Goal: Navigation & Orientation: Find specific page/section

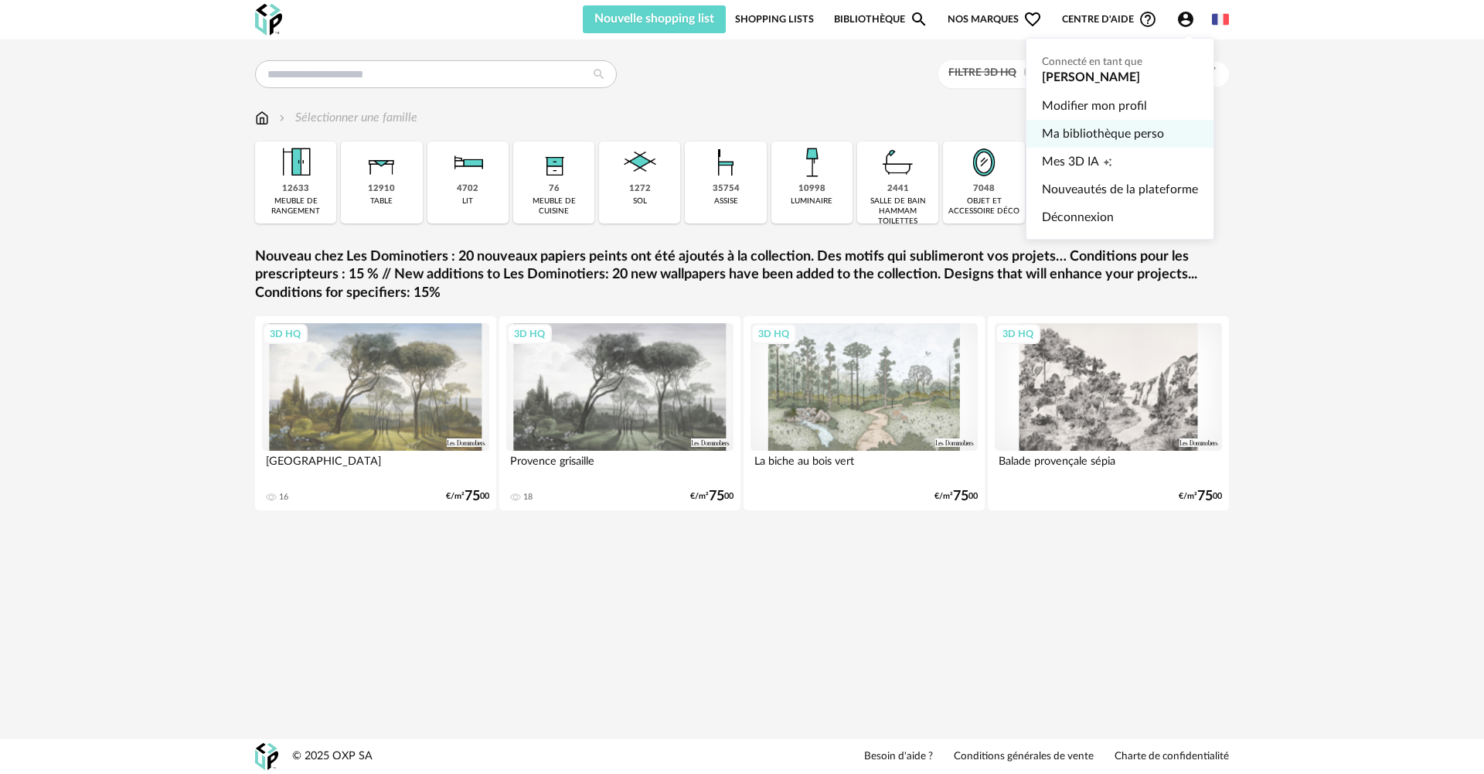
click at [1114, 136] on link "Ma bibliothèque perso" at bounding box center [1120, 134] width 156 height 28
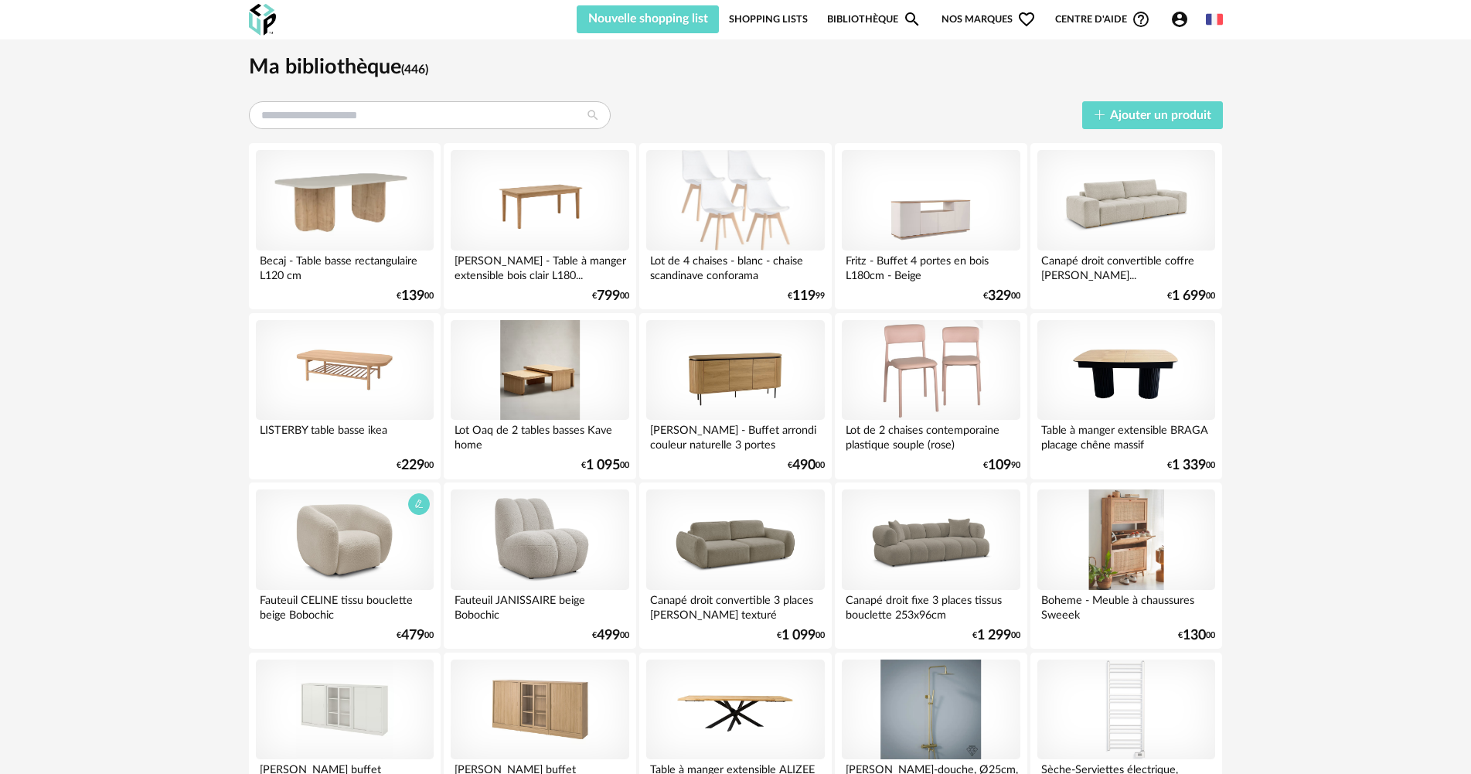
click at [353, 546] on div at bounding box center [345, 539] width 178 height 100
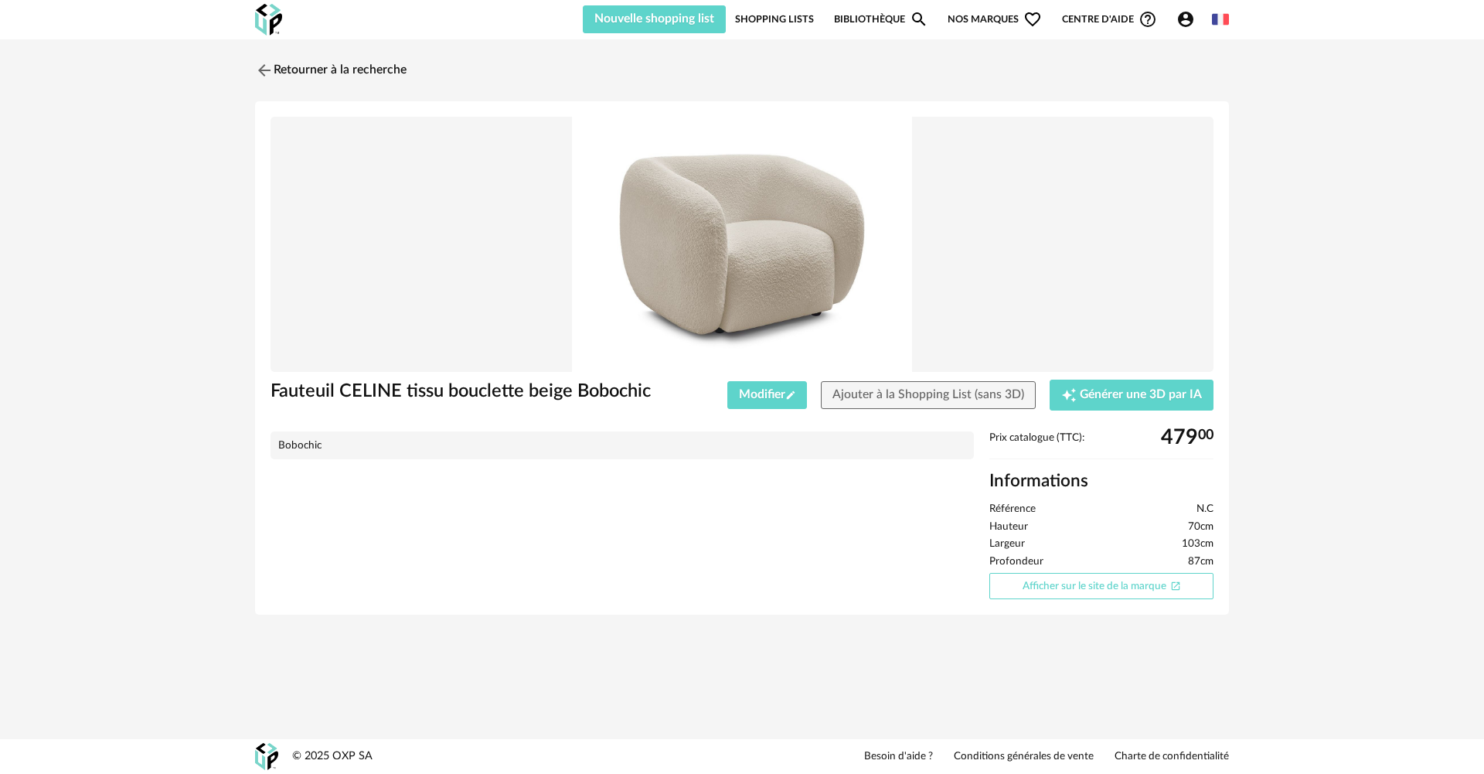
click at [1081, 583] on link "Afficher sur le site de la marque Open In New icon" at bounding box center [1101, 586] width 224 height 27
click at [290, 69] on link "Retourner à la recherche" at bounding box center [326, 70] width 151 height 34
